Goal: Transaction & Acquisition: Purchase product/service

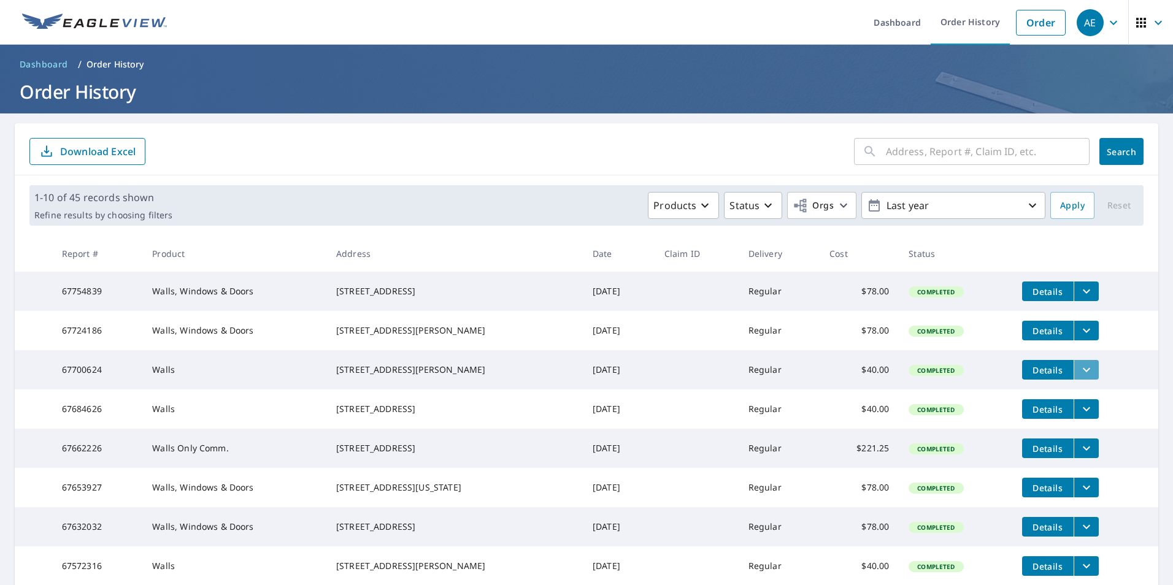
click at [1079, 377] on icon "filesDropdownBtn-67700624" at bounding box center [1086, 370] width 15 height 15
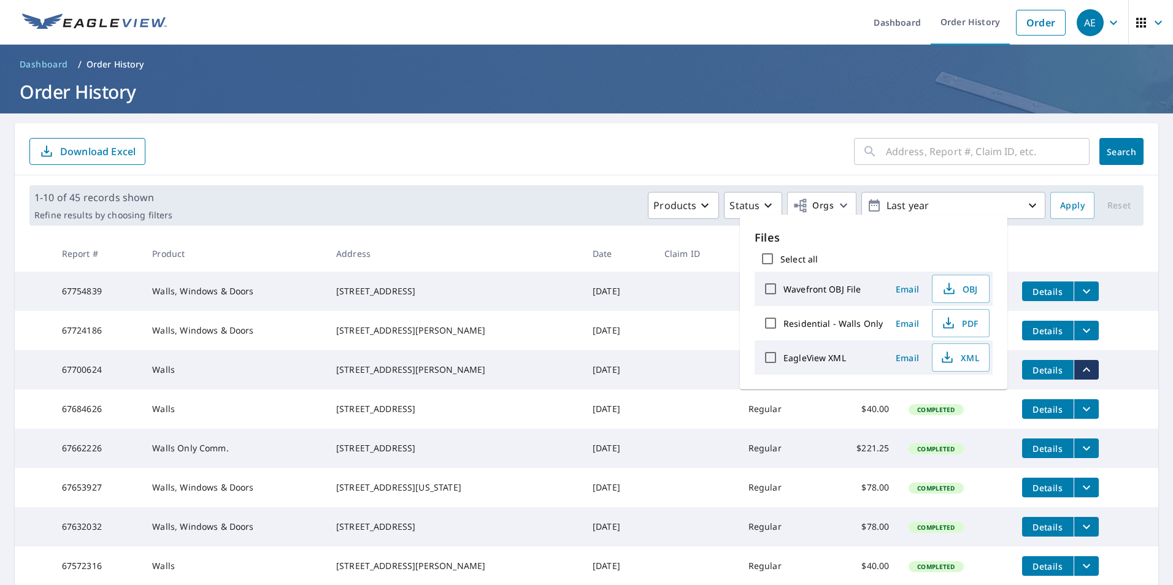
click at [78, 384] on td "67700624" at bounding box center [97, 369] width 91 height 39
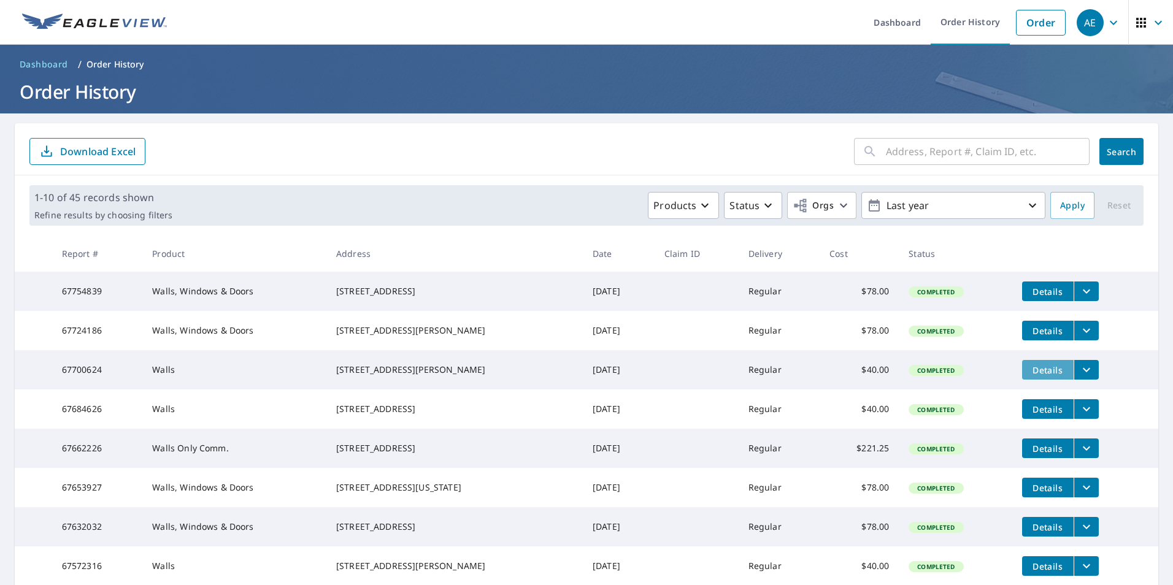
click at [1030, 376] on span "Details" at bounding box center [1048, 371] width 37 height 12
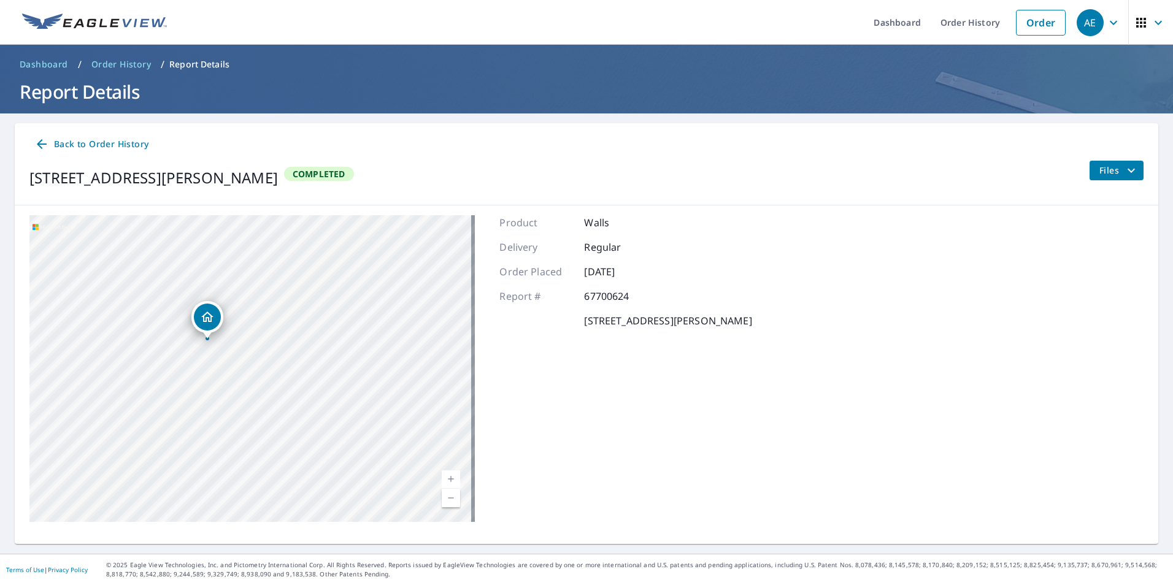
drag, startPoint x: 234, startPoint y: 410, endPoint x: 355, endPoint y: 297, distance: 165.9
click at [355, 297] on div "[STREET_ADDRESS][PERSON_NAME]" at bounding box center [252, 368] width 446 height 307
drag, startPoint x: 404, startPoint y: 334, endPoint x: 326, endPoint y: 369, distance: 85.4
click at [326, 369] on div "[STREET_ADDRESS][PERSON_NAME]" at bounding box center [252, 368] width 446 height 307
drag, startPoint x: 168, startPoint y: 316, endPoint x: 519, endPoint y: 439, distance: 372.6
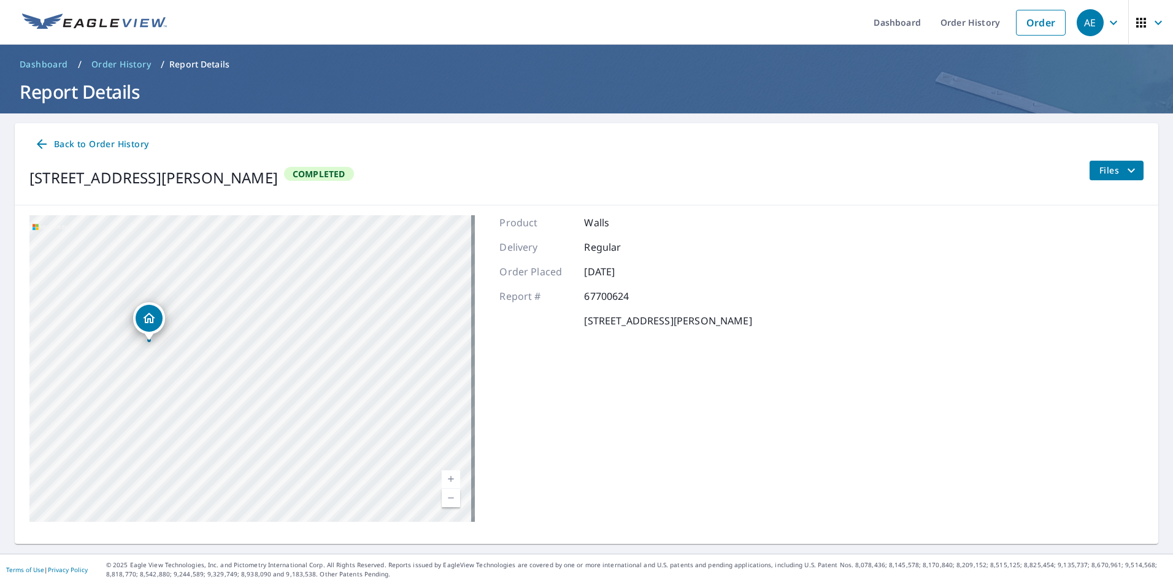
click at [519, 439] on div "[STREET_ADDRESS][PERSON_NAME] Aerial Road A standard road map Aerial A detailed…" at bounding box center [587, 369] width 1144 height 326
drag, startPoint x: 242, startPoint y: 398, endPoint x: 510, endPoint y: 433, distance: 269.7
click at [532, 438] on div "[STREET_ADDRESS][PERSON_NAME] Aerial Road A standard road map Aerial A detailed…" at bounding box center [587, 369] width 1144 height 326
click at [442, 429] on div "[STREET_ADDRESS][PERSON_NAME]" at bounding box center [252, 368] width 446 height 307
drag, startPoint x: 203, startPoint y: 367, endPoint x: 349, endPoint y: 394, distance: 148.5
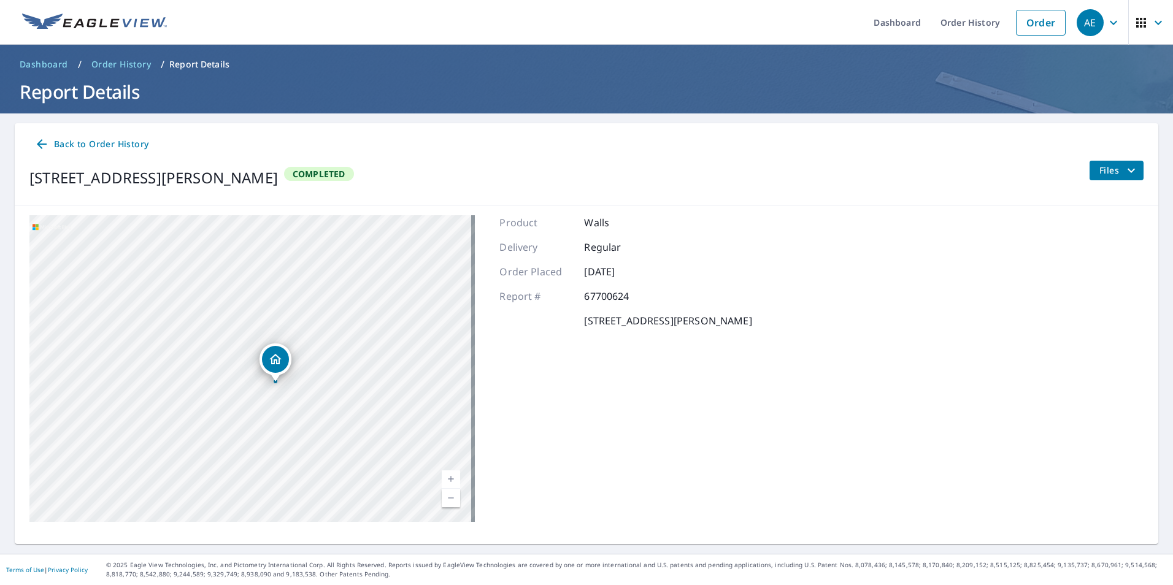
click at [347, 392] on div "[STREET_ADDRESS][PERSON_NAME]" at bounding box center [252, 368] width 446 height 307
click at [1033, 28] on link "Order" at bounding box center [1041, 23] width 50 height 26
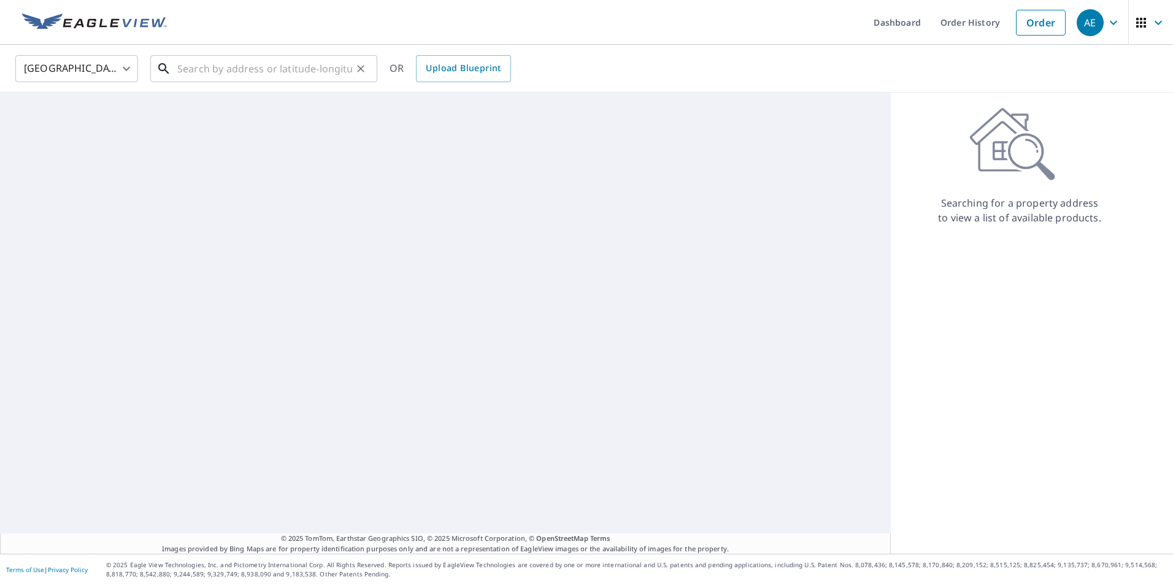
click at [239, 64] on input "text" at bounding box center [264, 69] width 175 height 34
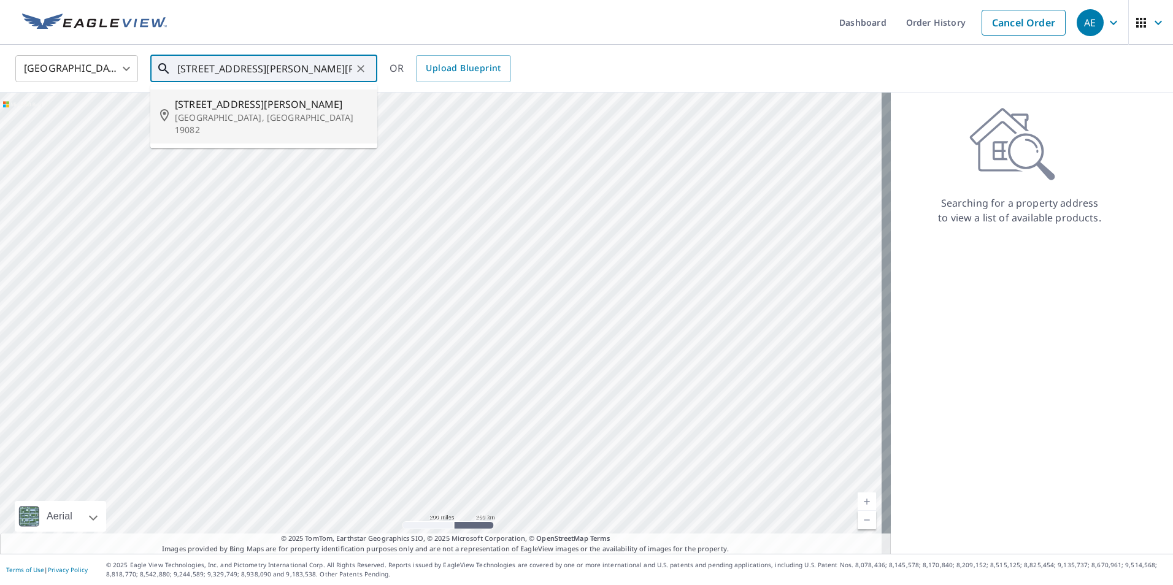
click at [206, 114] on p "[GEOGRAPHIC_DATA], [GEOGRAPHIC_DATA] 19082" at bounding box center [271, 124] width 193 height 25
type input "[STREET_ADDRESS][PERSON_NAME]"
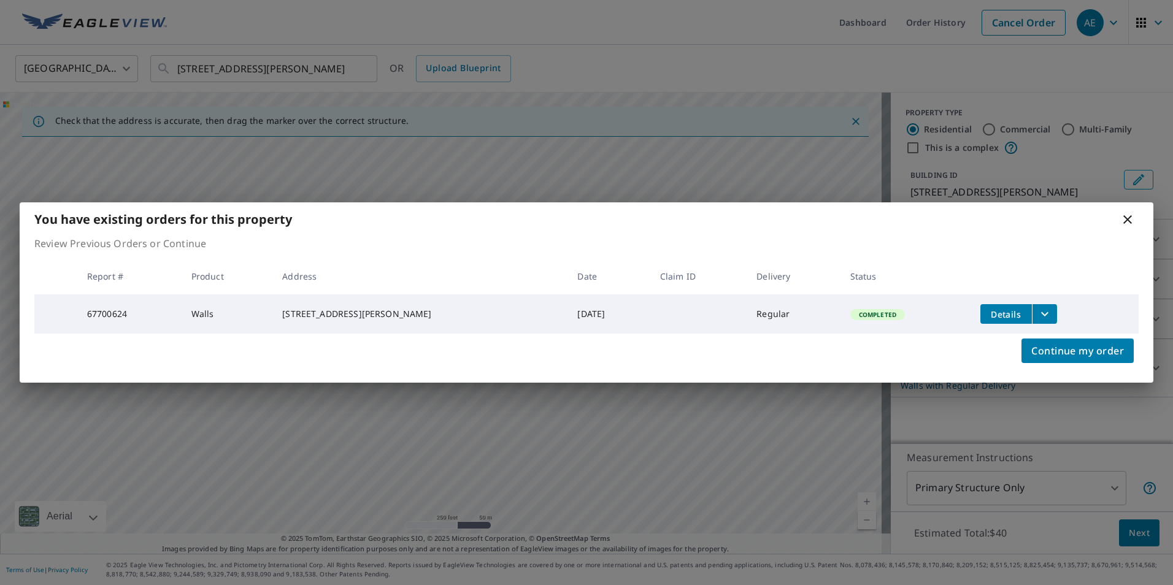
click at [1124, 217] on icon at bounding box center [1128, 219] width 15 height 15
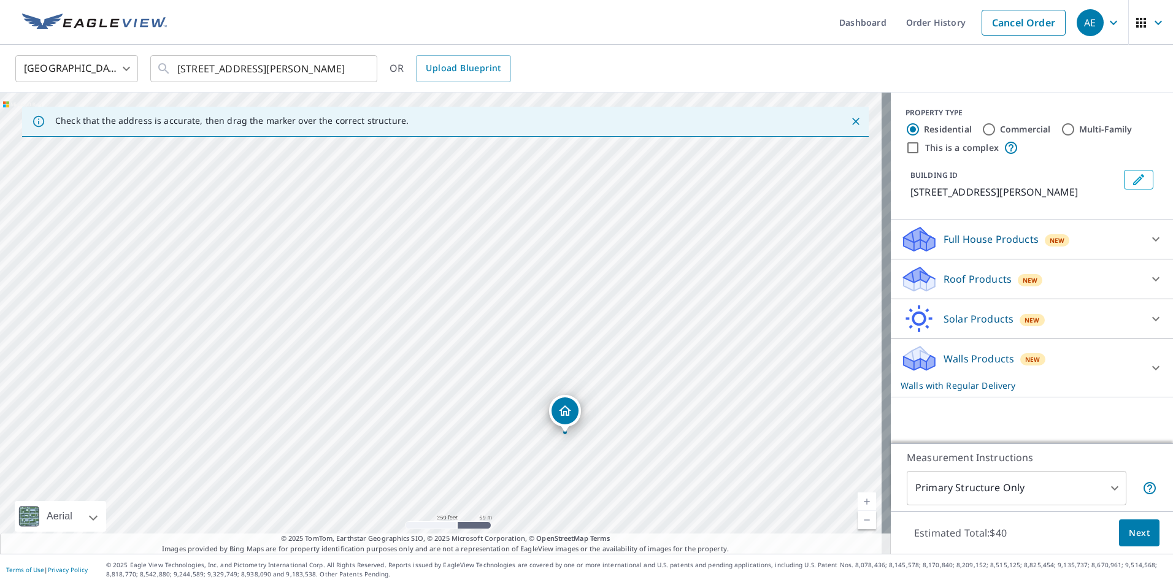
drag, startPoint x: 383, startPoint y: 342, endPoint x: 480, endPoint y: 434, distance: 134.1
click at [476, 440] on div "[STREET_ADDRESS][PERSON_NAME]" at bounding box center [445, 323] width 891 height 461
drag, startPoint x: 230, startPoint y: 182, endPoint x: 357, endPoint y: 421, distance: 270.4
click at [357, 421] on div "[STREET_ADDRESS][PERSON_NAME]" at bounding box center [445, 323] width 891 height 461
drag, startPoint x: 272, startPoint y: 267, endPoint x: 356, endPoint y: 325, distance: 102.3
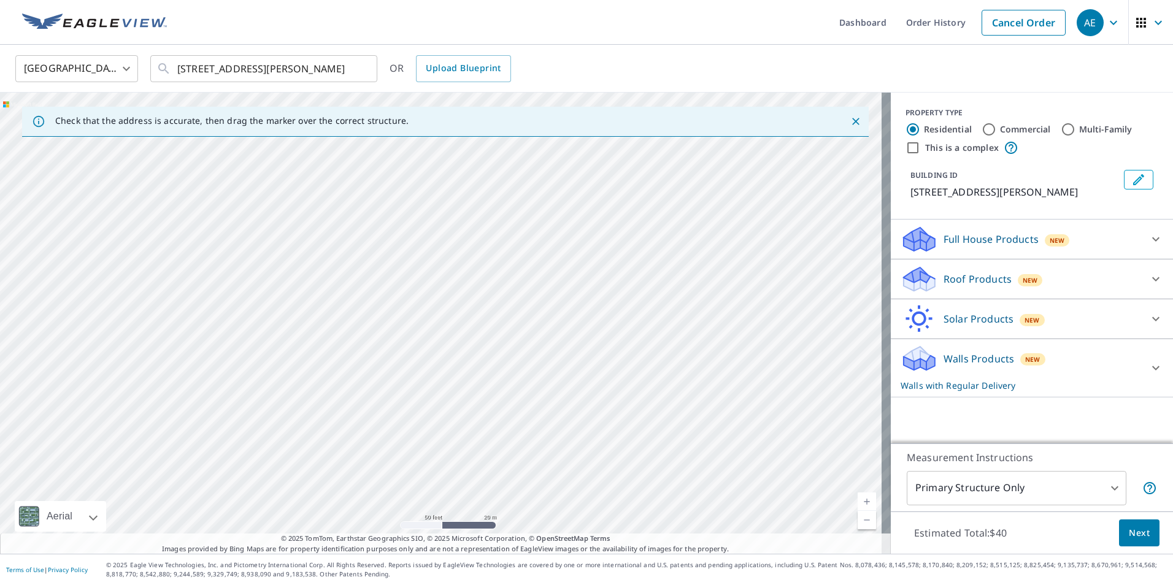
click at [356, 325] on div "[STREET_ADDRESS][PERSON_NAME]" at bounding box center [445, 323] width 891 height 461
click at [355, 325] on div "[STREET_ADDRESS][PERSON_NAME]" at bounding box center [445, 323] width 891 height 461
drag, startPoint x: 430, startPoint y: 299, endPoint x: 106, endPoint y: 201, distance: 339.3
drag, startPoint x: 350, startPoint y: 287, endPoint x: 287, endPoint y: 223, distance: 89.4
drag, startPoint x: 626, startPoint y: 392, endPoint x: 728, endPoint y: 330, distance: 119.8
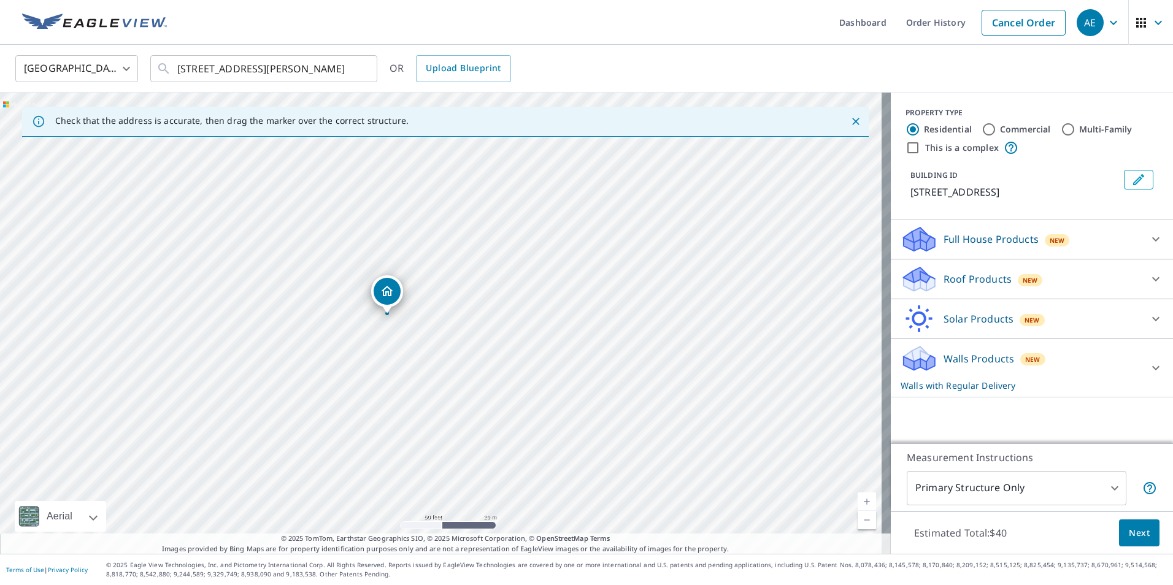
drag, startPoint x: 229, startPoint y: 266, endPoint x: 455, endPoint y: 338, distance: 236.8
click at [455, 338] on div "[STREET_ADDRESS]" at bounding box center [445, 323] width 891 height 461
drag, startPoint x: 385, startPoint y: 288, endPoint x: 365, endPoint y: 254, distance: 39.9
drag, startPoint x: 438, startPoint y: 296, endPoint x: 284, endPoint y: 268, distance: 156.1
click at [980, 489] on body "AE AE Dashboard Order History Cancel Order AE [GEOGRAPHIC_DATA] [GEOGRAPHIC_DAT…" at bounding box center [586, 292] width 1173 height 585
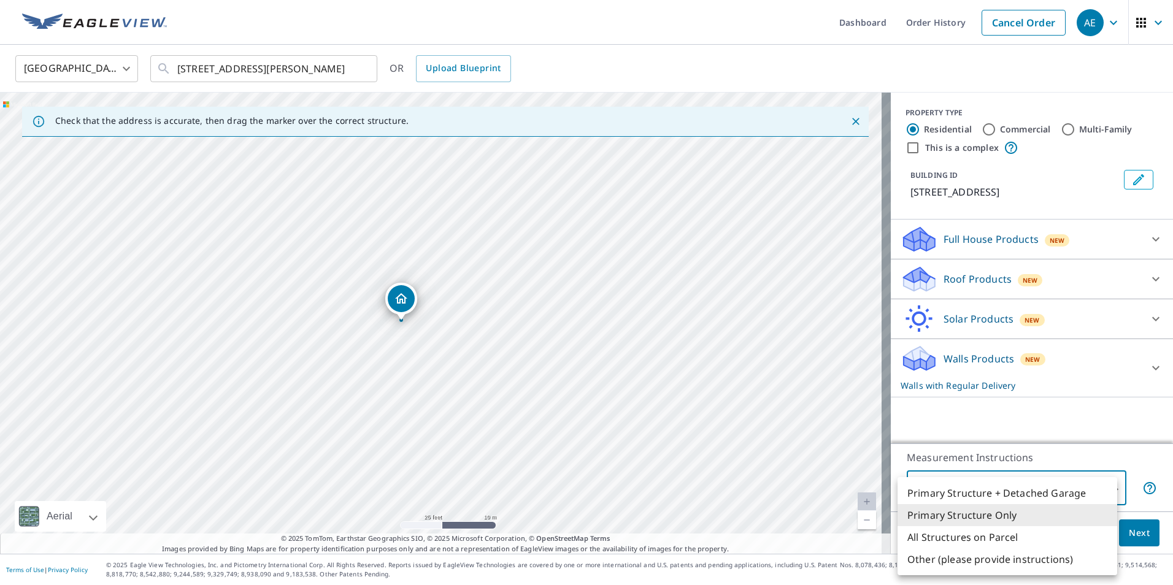
click at [980, 489] on li "Primary Structure + Detached Garage" at bounding box center [1008, 493] width 220 height 22
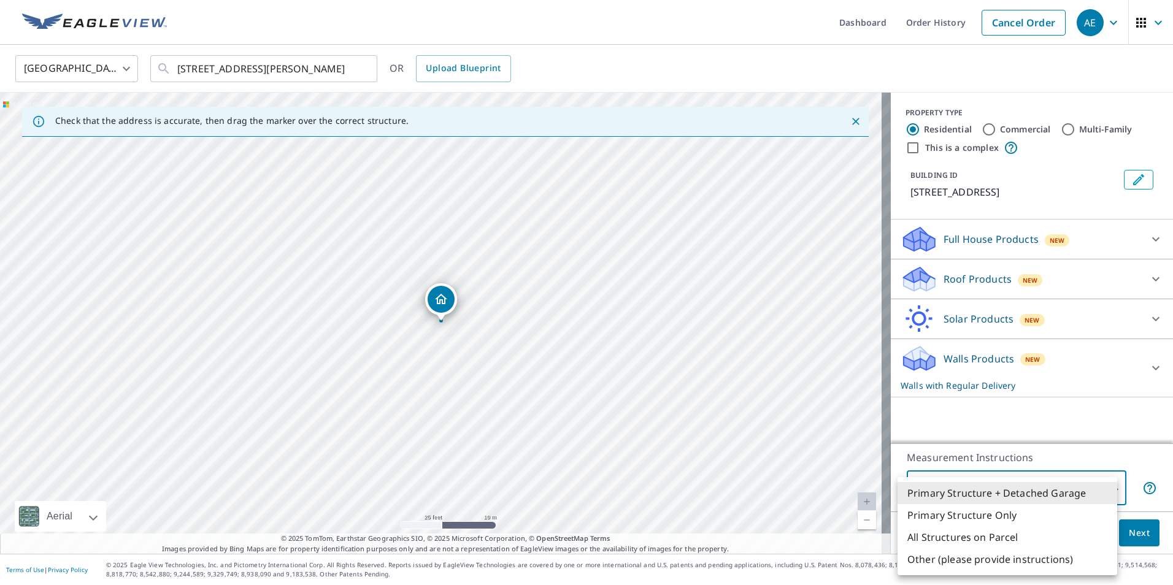
click at [984, 482] on body "AE AE Dashboard Order History Cancel Order AE [GEOGRAPHIC_DATA] [GEOGRAPHIC_DAT…" at bounding box center [586, 292] width 1173 height 585
click at [971, 521] on li "Primary Structure Only" at bounding box center [1008, 515] width 220 height 22
type input "2"
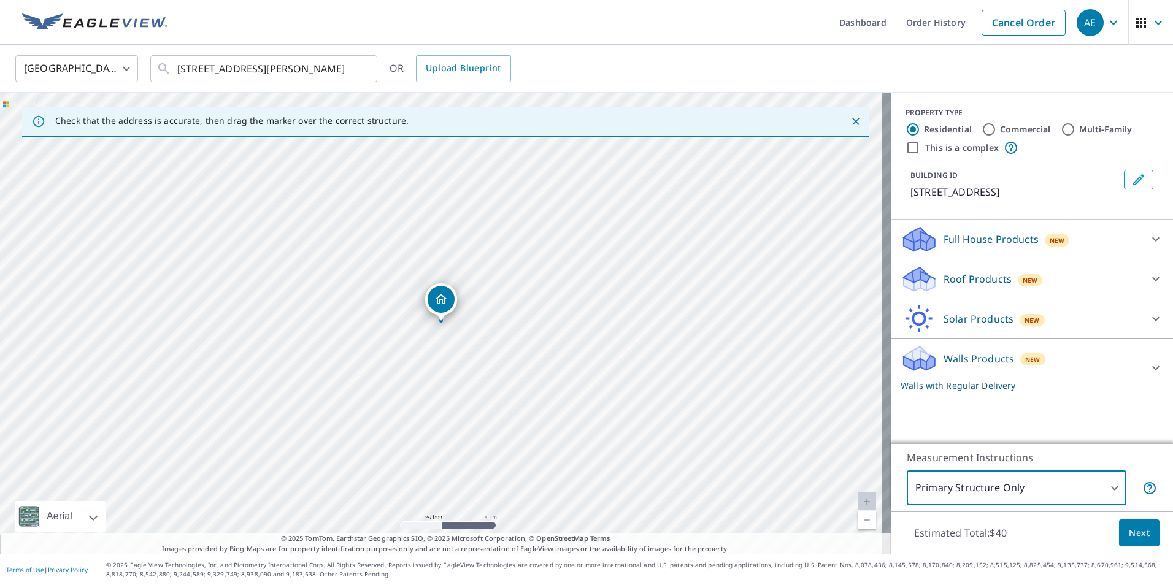
click at [1152, 369] on icon at bounding box center [1155, 368] width 7 height 4
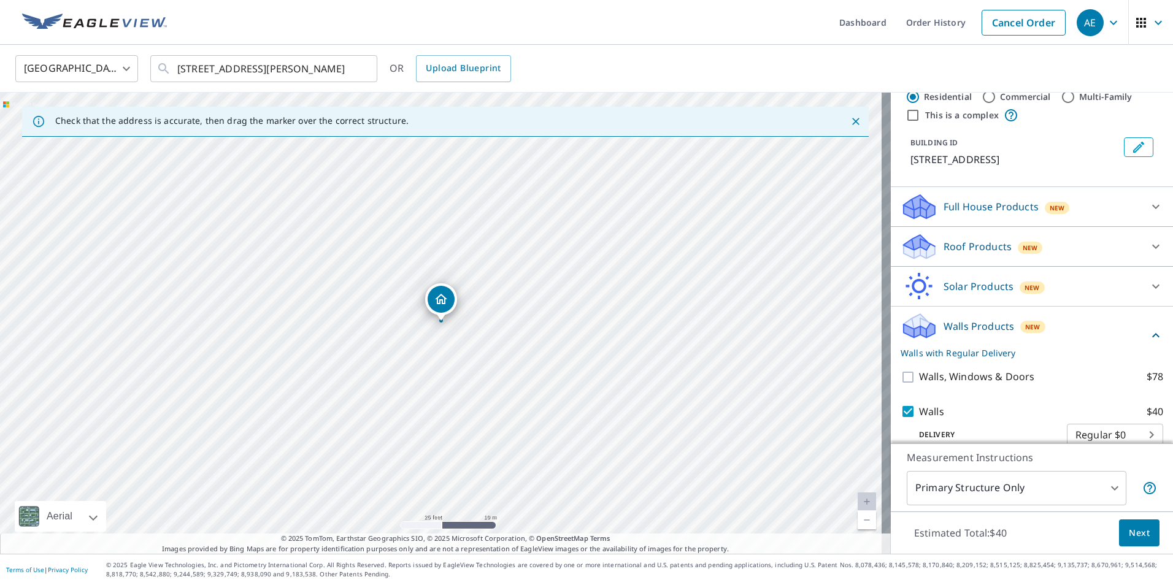
scroll to position [50, 0]
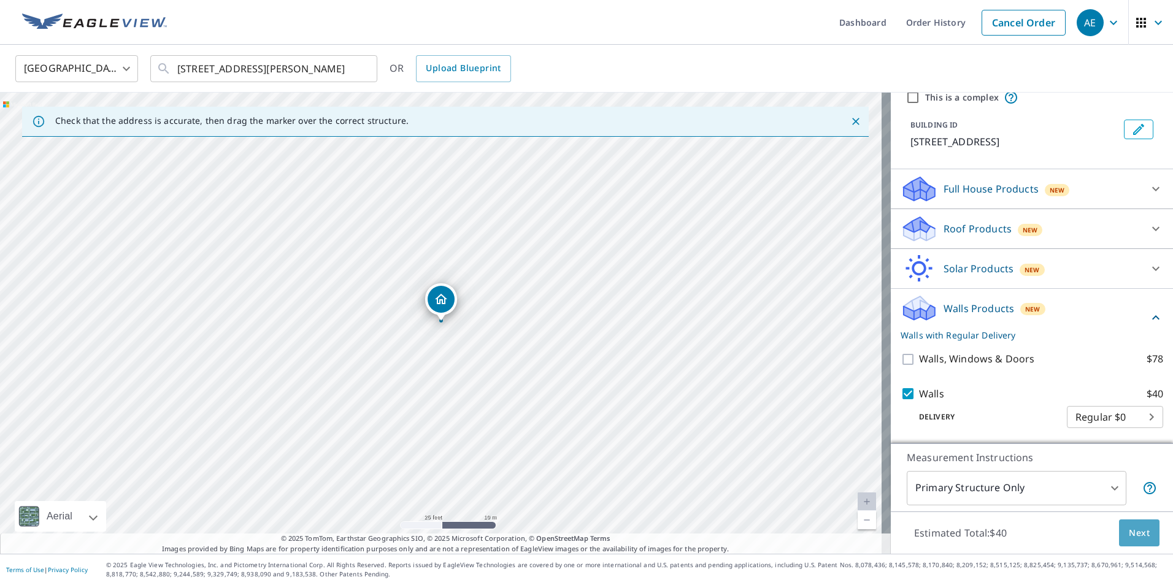
click at [1135, 539] on span "Next" at bounding box center [1139, 533] width 21 height 15
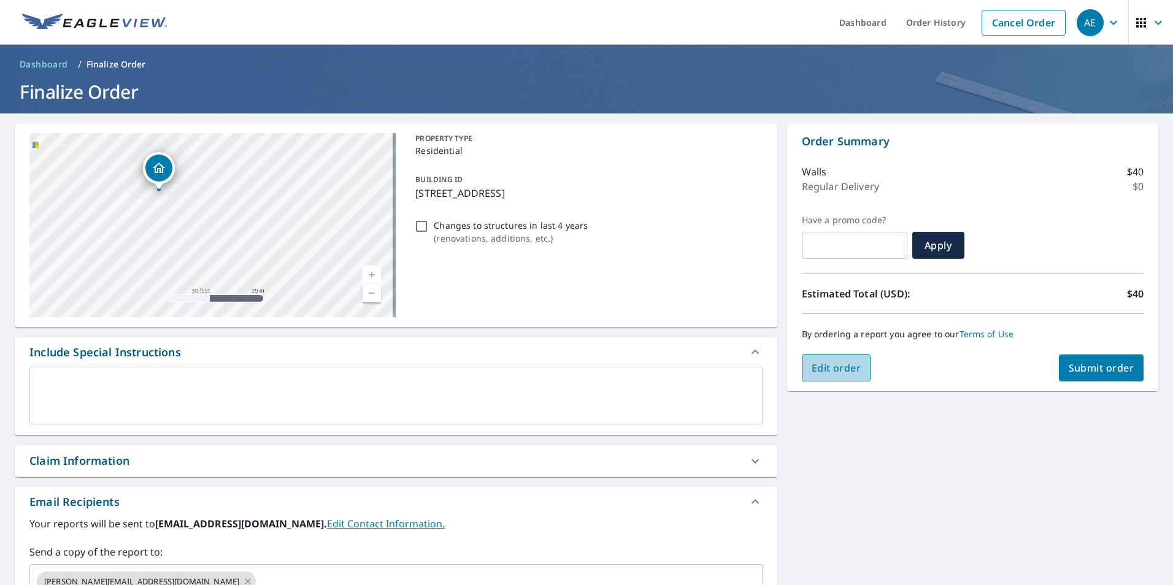
click at [821, 373] on span "Edit order" at bounding box center [837, 368] width 50 height 14
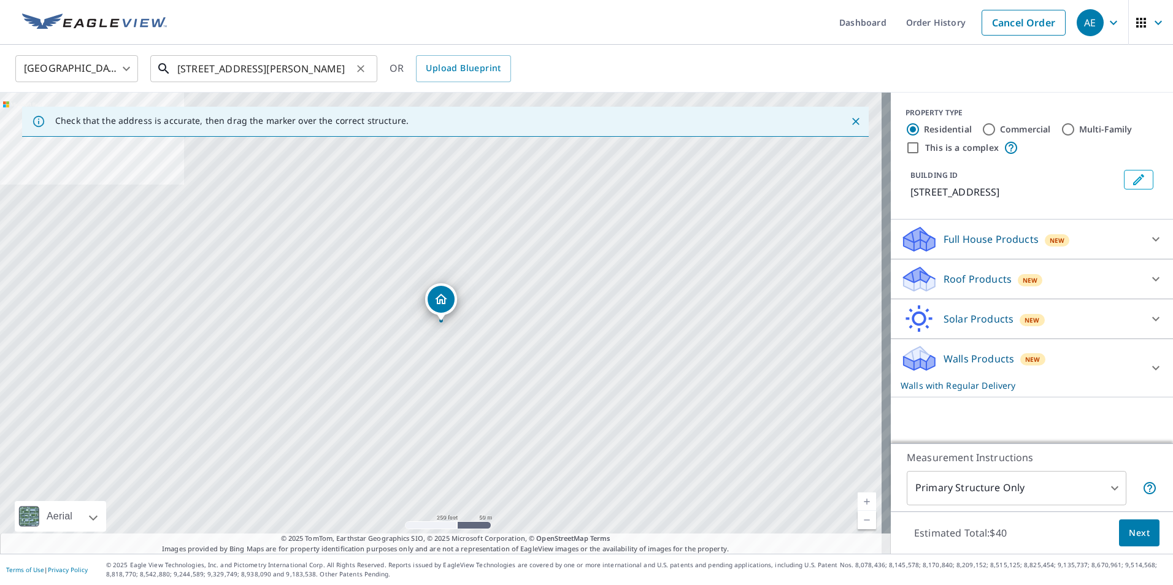
click at [314, 67] on input "[STREET_ADDRESS][PERSON_NAME]" at bounding box center [264, 69] width 175 height 34
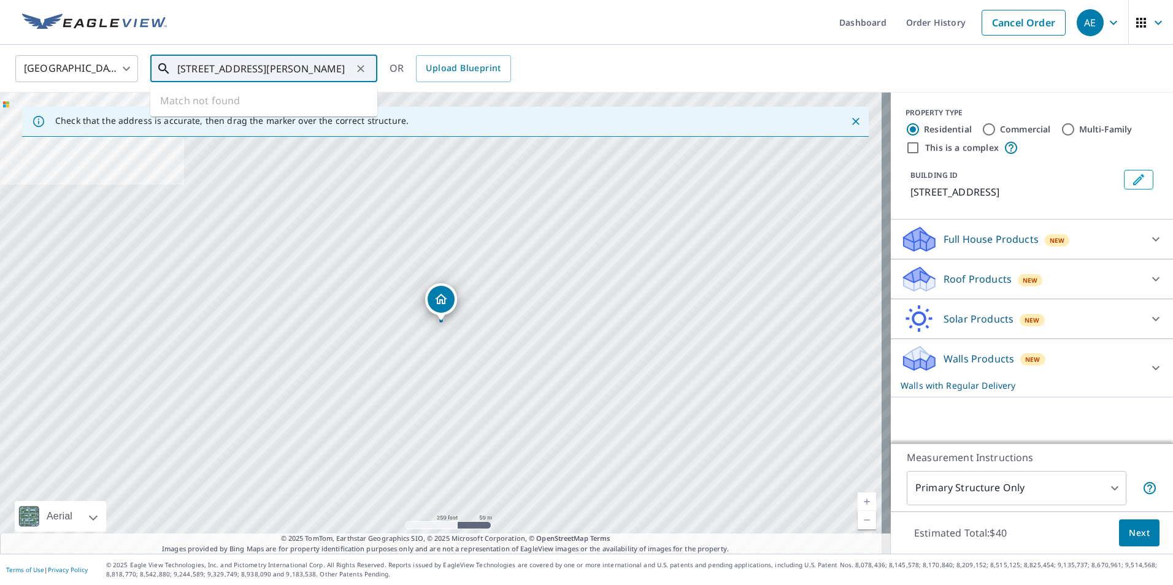
click at [358, 72] on icon "Clear" at bounding box center [361, 69] width 12 height 12
click at [242, 71] on input "text" at bounding box center [264, 69] width 175 height 34
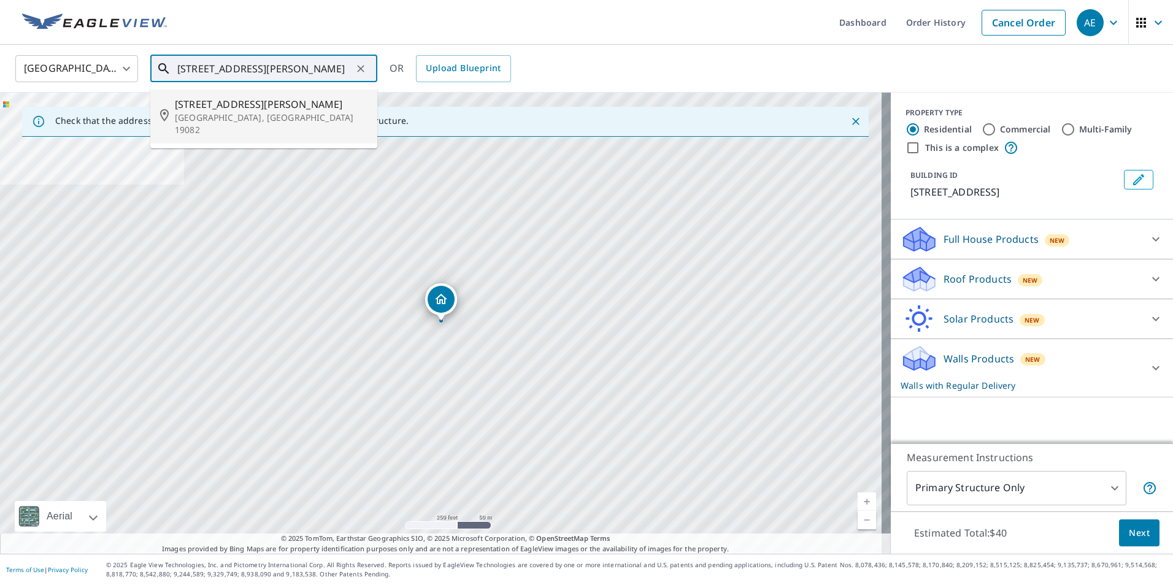
click at [217, 110] on span "[STREET_ADDRESS][PERSON_NAME]" at bounding box center [271, 104] width 193 height 15
type input "[STREET_ADDRESS][PERSON_NAME]"
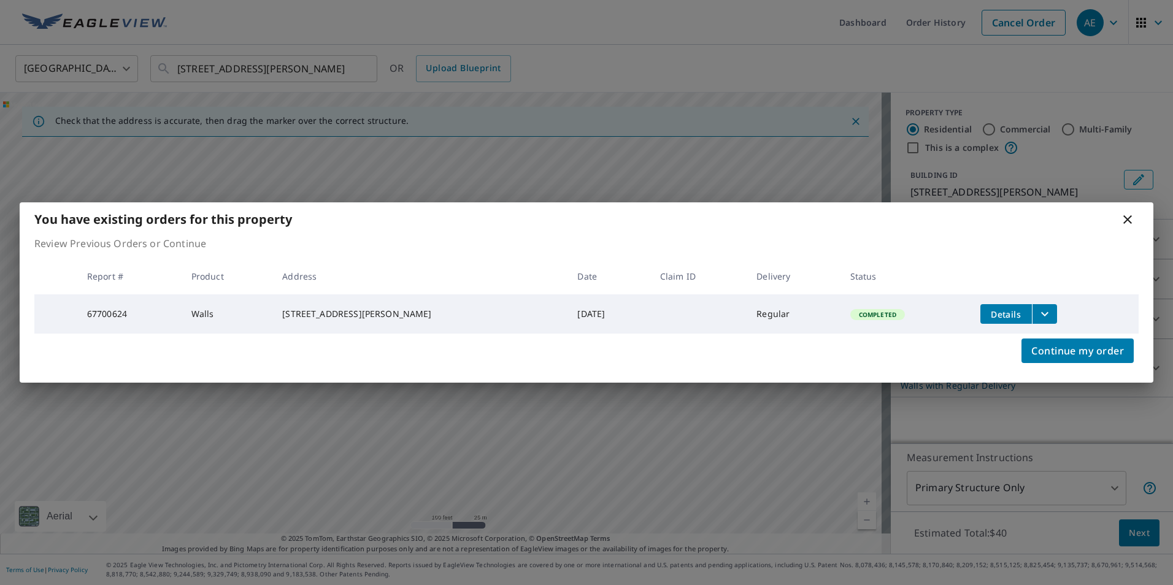
drag, startPoint x: 1124, startPoint y: 222, endPoint x: 1040, endPoint y: 230, distance: 84.4
click at [1124, 222] on icon at bounding box center [1128, 219] width 15 height 15
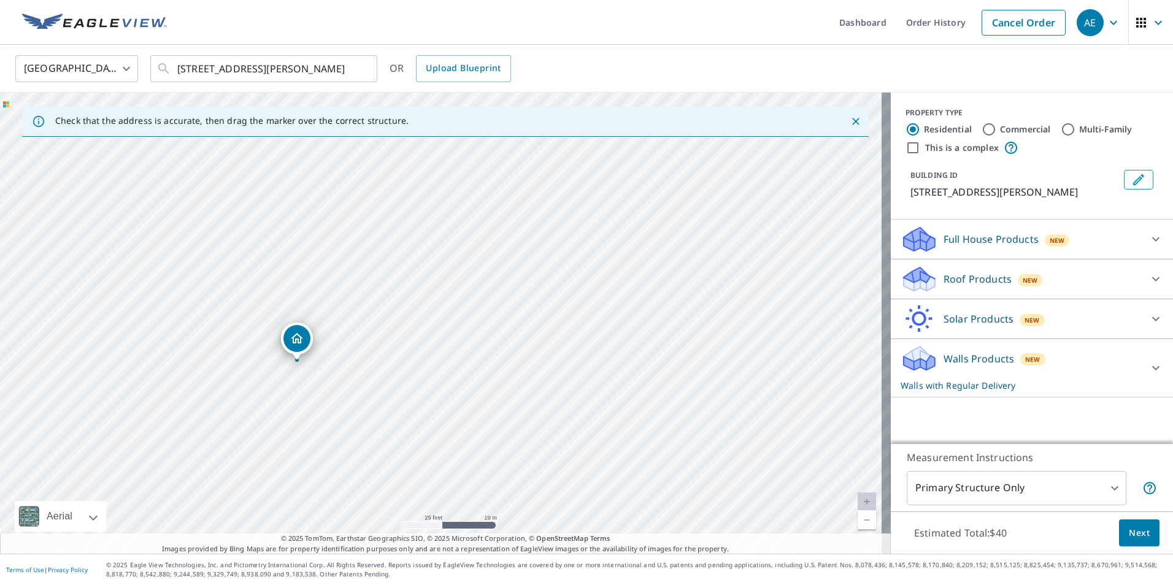
drag, startPoint x: 512, startPoint y: 296, endPoint x: 376, endPoint y: 387, distance: 164.6
click at [418, 404] on div "[STREET_ADDRESS][PERSON_NAME]" at bounding box center [445, 323] width 891 height 461
drag, startPoint x: 300, startPoint y: 338, endPoint x: 454, endPoint y: 269, distance: 168.7
click at [1149, 365] on icon at bounding box center [1156, 368] width 15 height 15
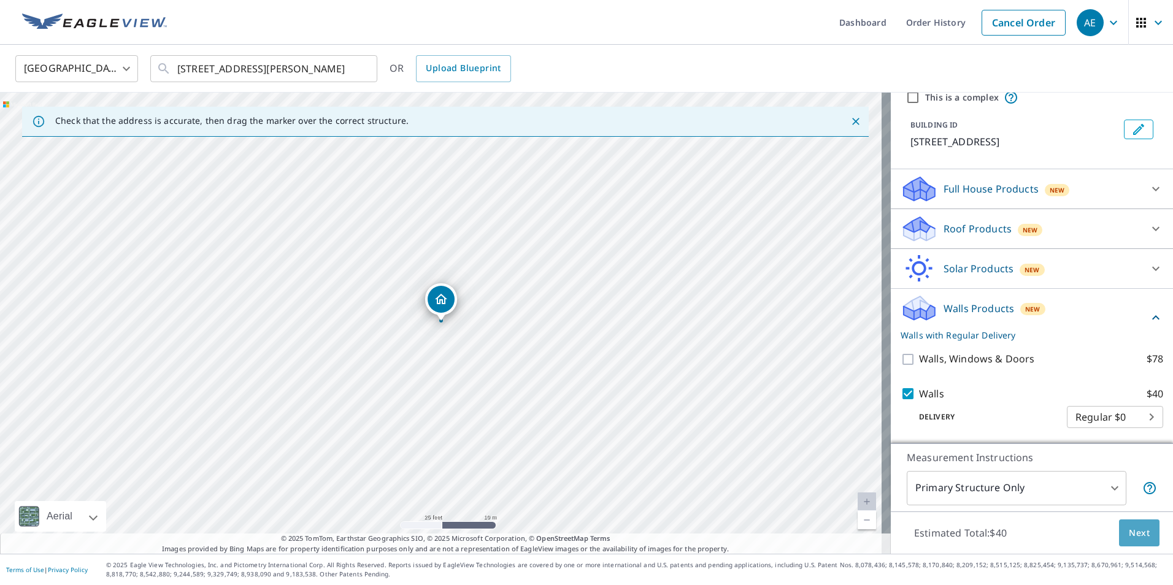
click at [1129, 530] on span "Next" at bounding box center [1139, 533] width 21 height 15
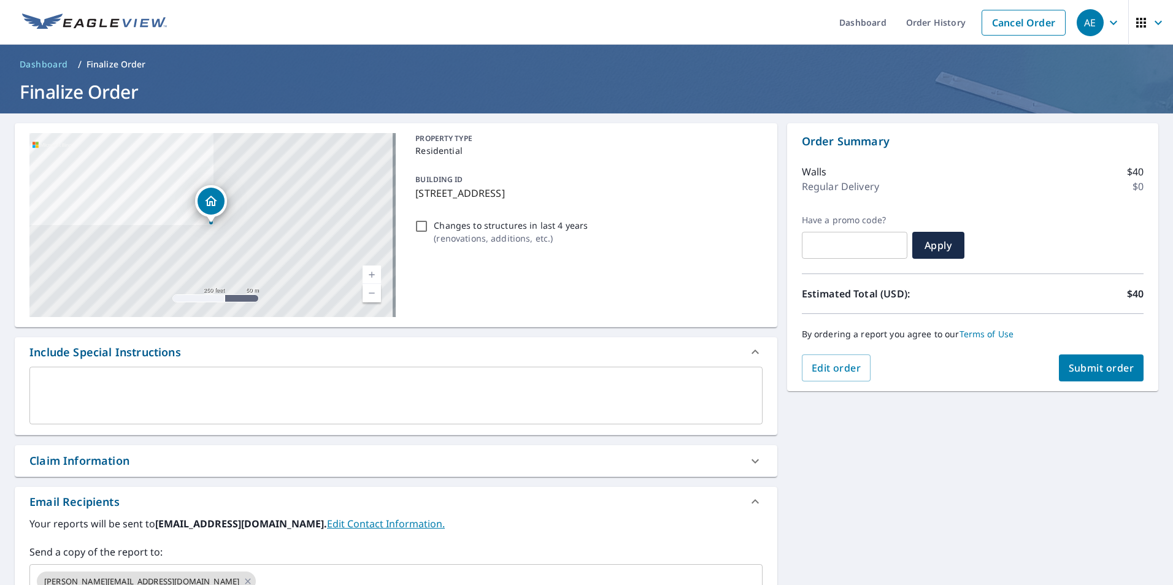
click at [1073, 374] on span "Submit order" at bounding box center [1102, 368] width 66 height 14
